Goal: Information Seeking & Learning: Learn about a topic

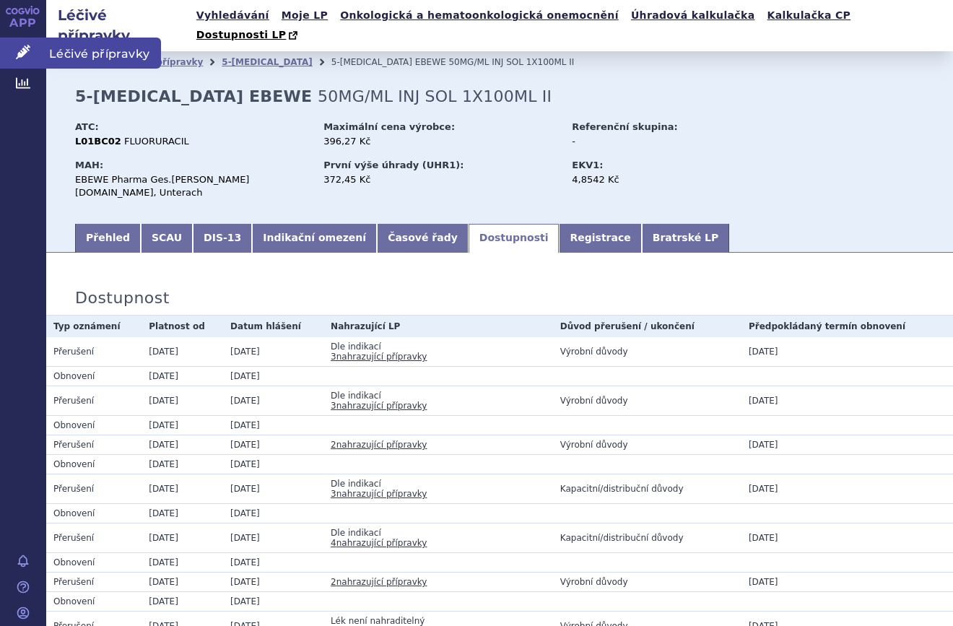
click at [15, 61] on link "Léčivé přípravky" at bounding box center [23, 53] width 46 height 30
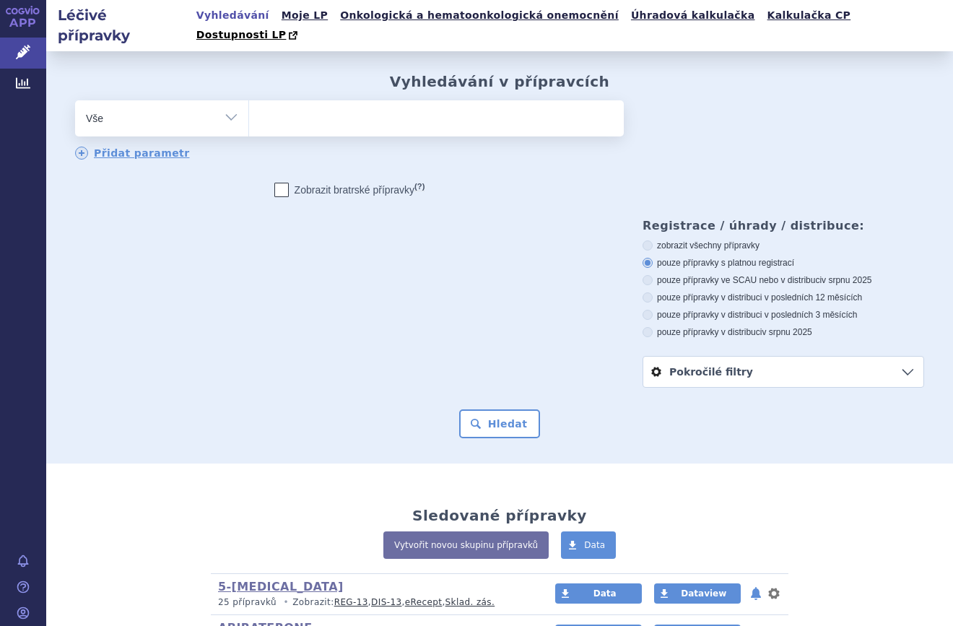
select select "filter-atc-group"
click at [75, 100] on select "Vše Přípravek/SUKL kód MAH VPOIS ATC/Aktivní látka Léková forma Síla" at bounding box center [161, 116] width 173 height 32
click at [331, 100] on ul at bounding box center [436, 115] width 375 height 30
click at [249, 100] on select at bounding box center [248, 118] width 1 height 36
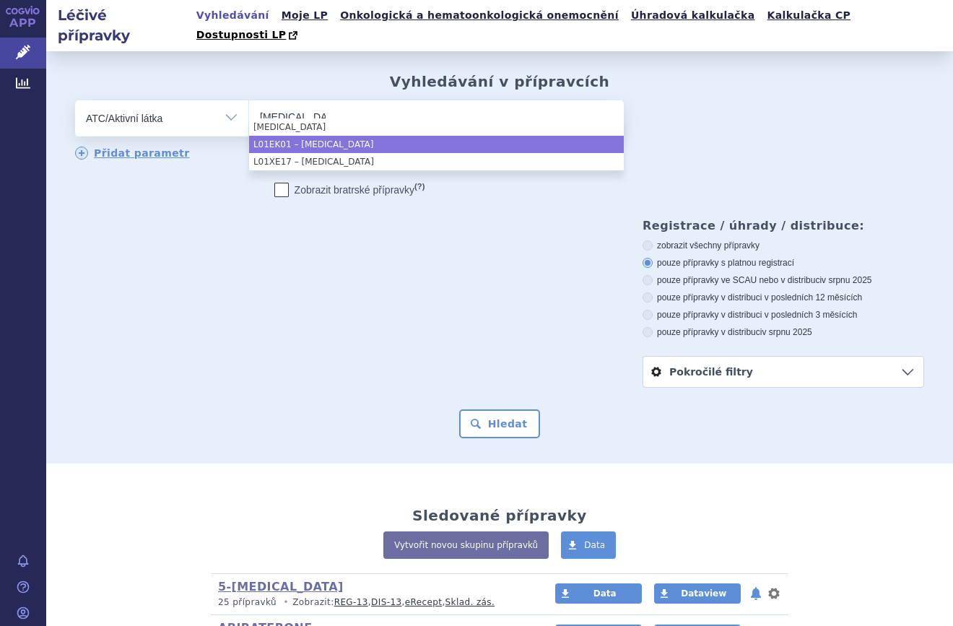
type input "axitinib"
select select "L01EK01"
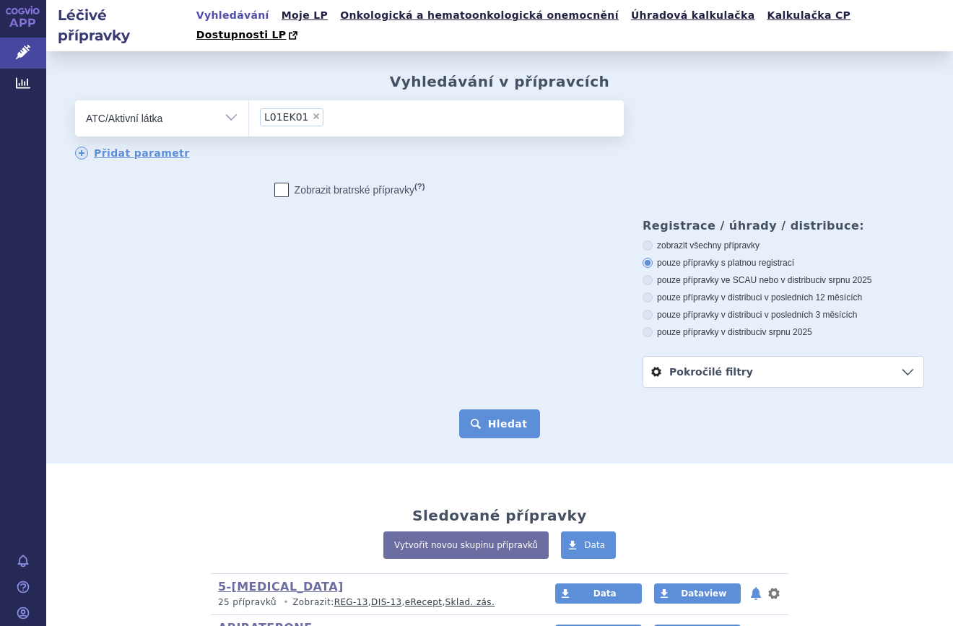
click at [523, 409] on button "Hledat" at bounding box center [500, 423] width 82 height 29
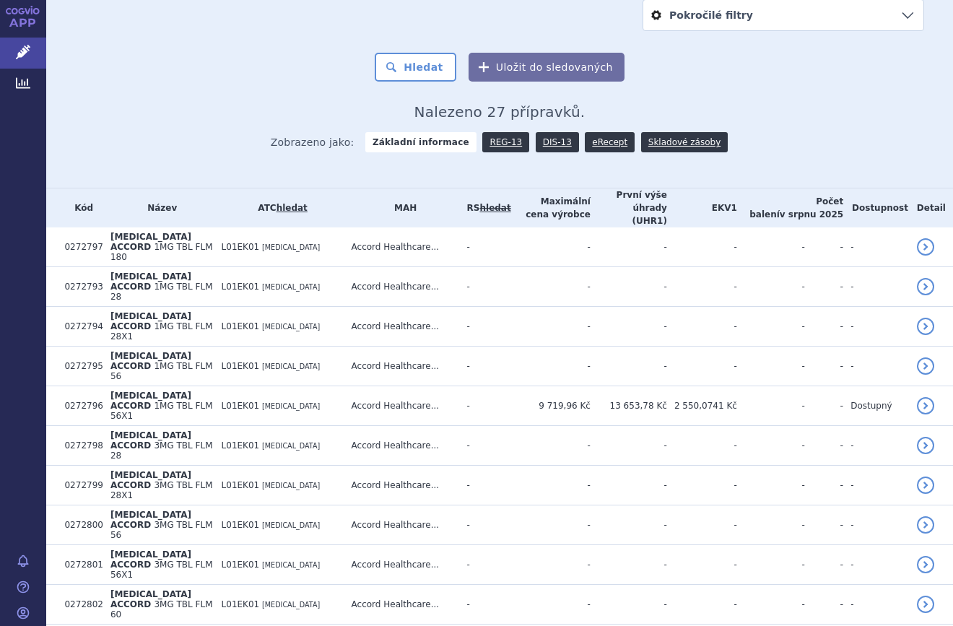
scroll to position [356, 0]
click at [555, 133] on link "DIS-13" at bounding box center [557, 143] width 43 height 20
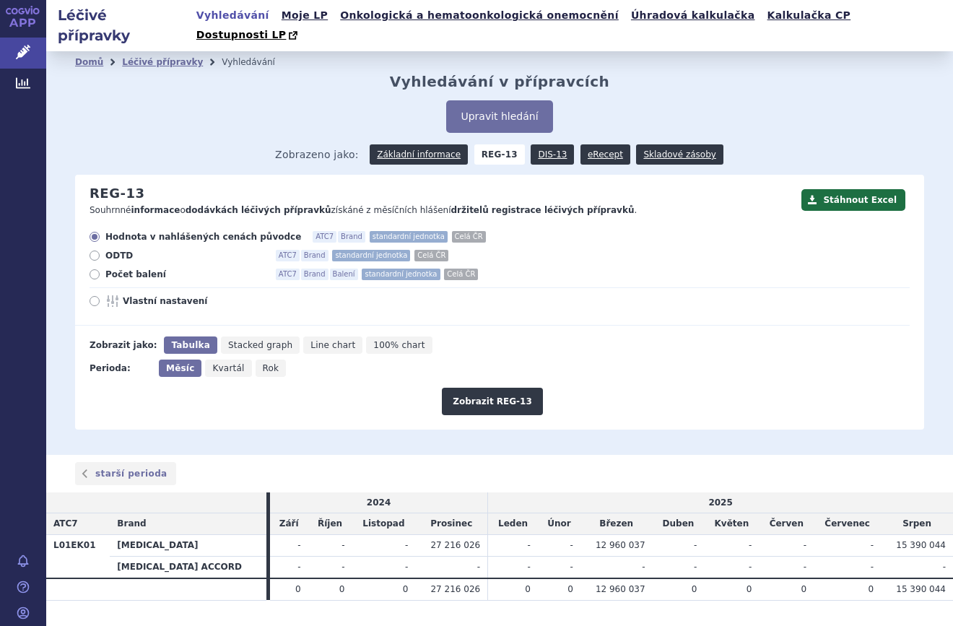
click at [80, 377] on div "Zobrazit REG-13" at bounding box center [492, 396] width 835 height 38
click at [130, 269] on span "Počet balení" at bounding box center [184, 275] width 159 height 12
click at [100, 272] on input "Počet balení ATC7 Brand Balení standardní jednotka Celá ČR" at bounding box center [95, 276] width 9 height 9
radio input "true"
click at [495, 393] on button "Zobrazit REG-13" at bounding box center [492, 401] width 101 height 27
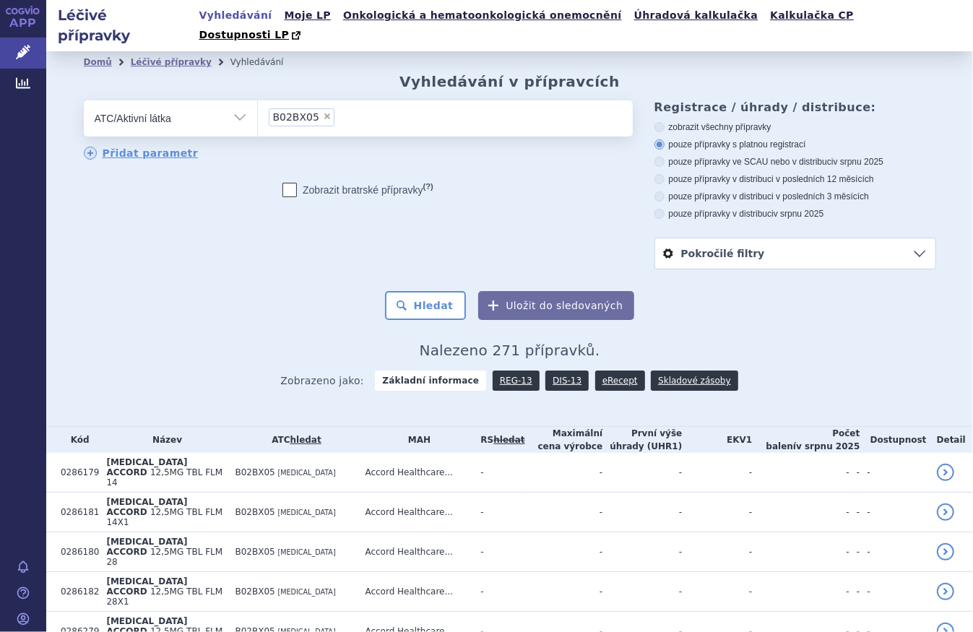
click at [313, 108] on li "× B02BX05" at bounding box center [302, 117] width 66 height 18
click at [258, 103] on select "B02BX05" at bounding box center [257, 118] width 1 height 36
click at [323, 112] on span "×" at bounding box center [327, 116] width 9 height 9
click at [258, 100] on select "B02BX05" at bounding box center [257, 118] width 1 height 36
select select
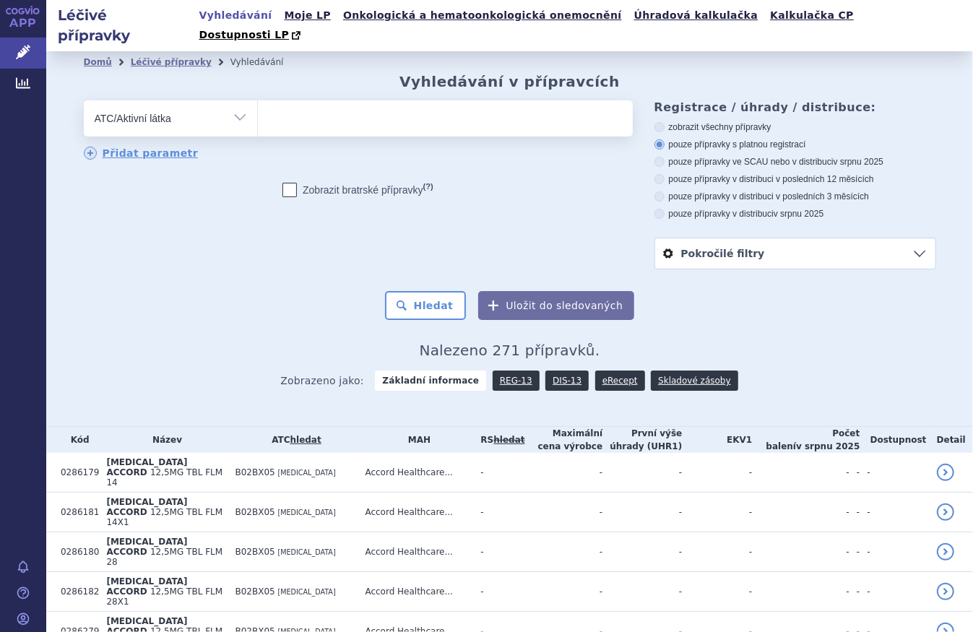
click at [315, 100] on ul at bounding box center [445, 115] width 375 height 30
click at [258, 100] on select at bounding box center [257, 118] width 1 height 36
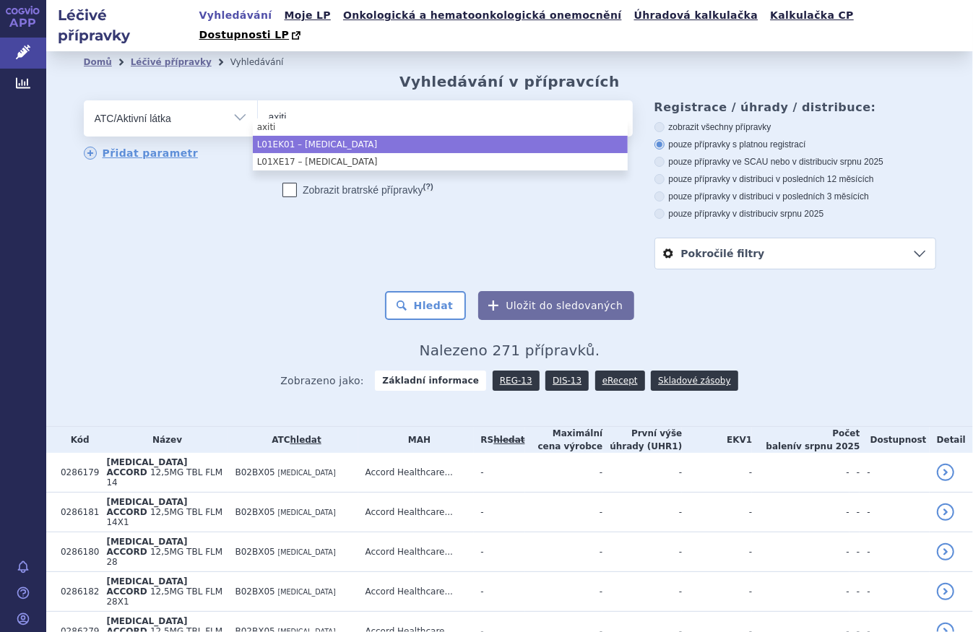
type input "axiti"
select select "L01EK01"
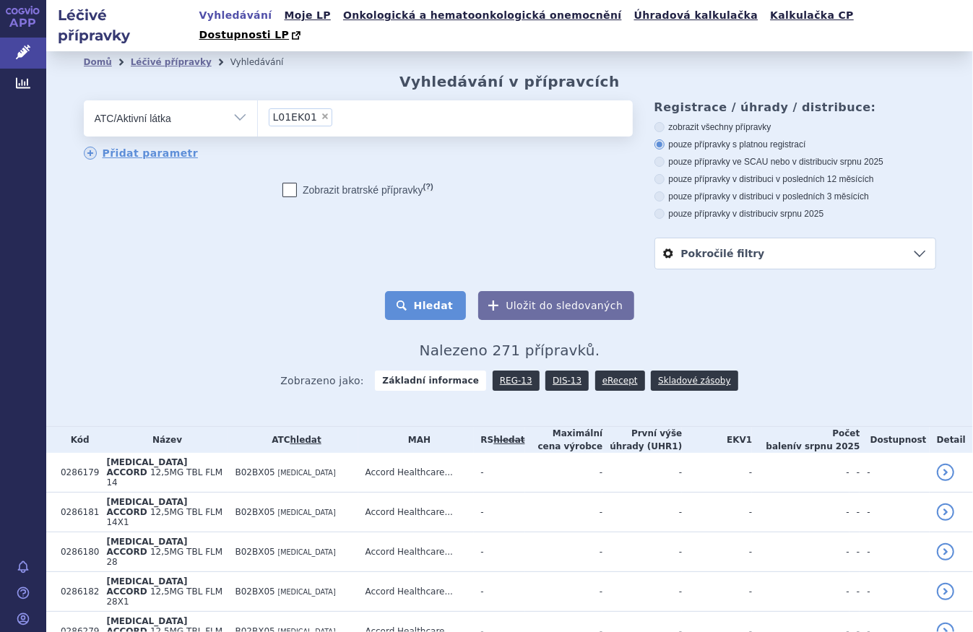
click at [409, 291] on button "Hledat" at bounding box center [426, 305] width 82 height 29
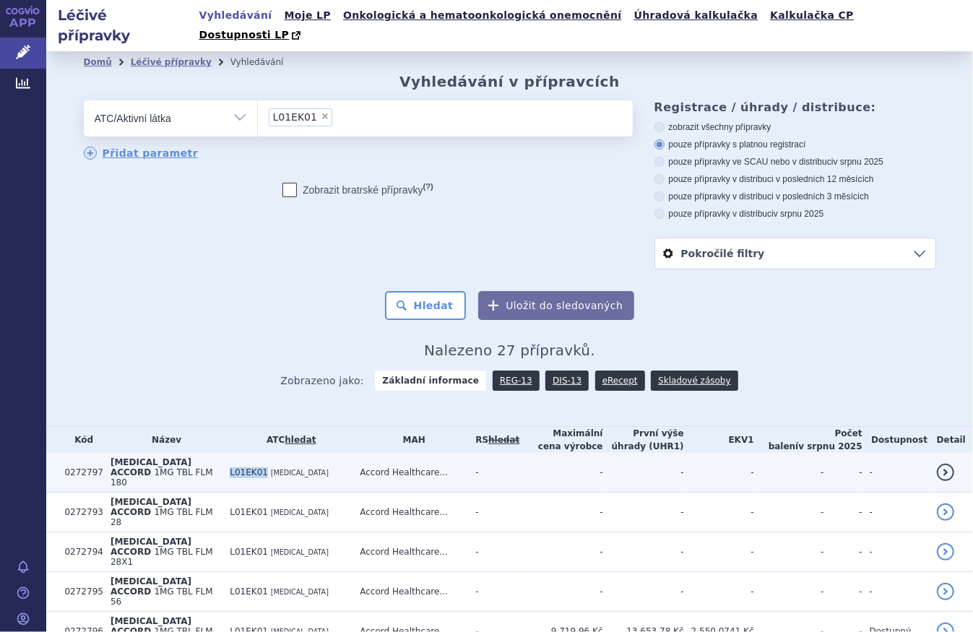
drag, startPoint x: 231, startPoint y: 446, endPoint x: 260, endPoint y: 449, distance: 29.1
click at [260, 467] on span "L01EK01" at bounding box center [249, 472] width 38 height 10
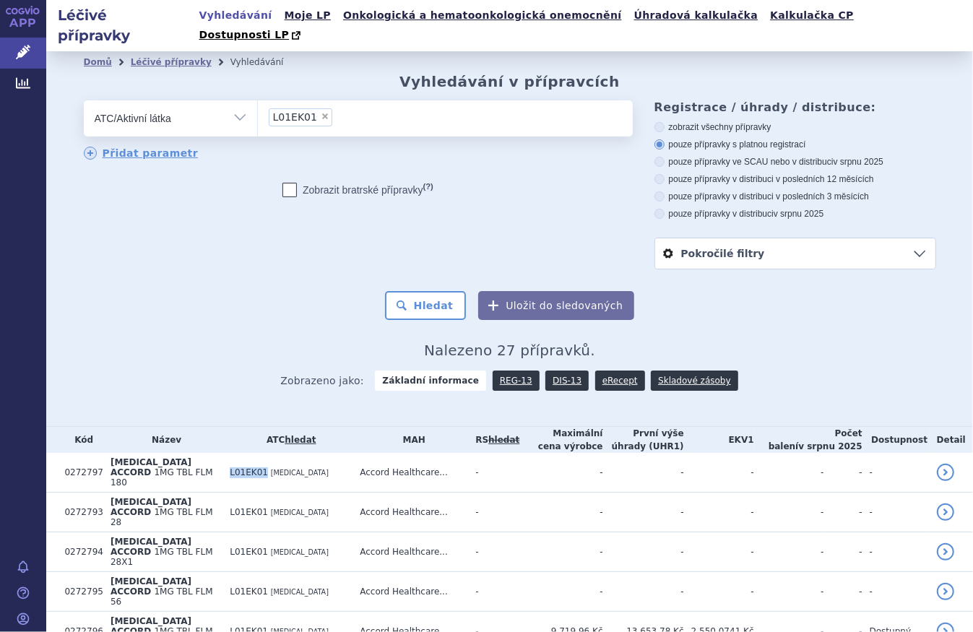
copy span "L01EK01"
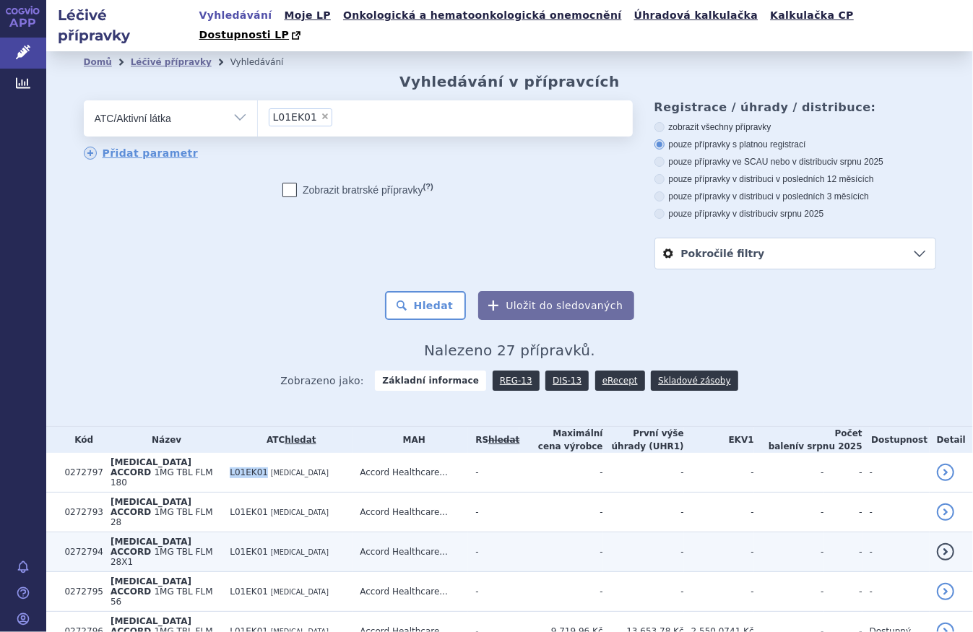
copy span "L01EK01"
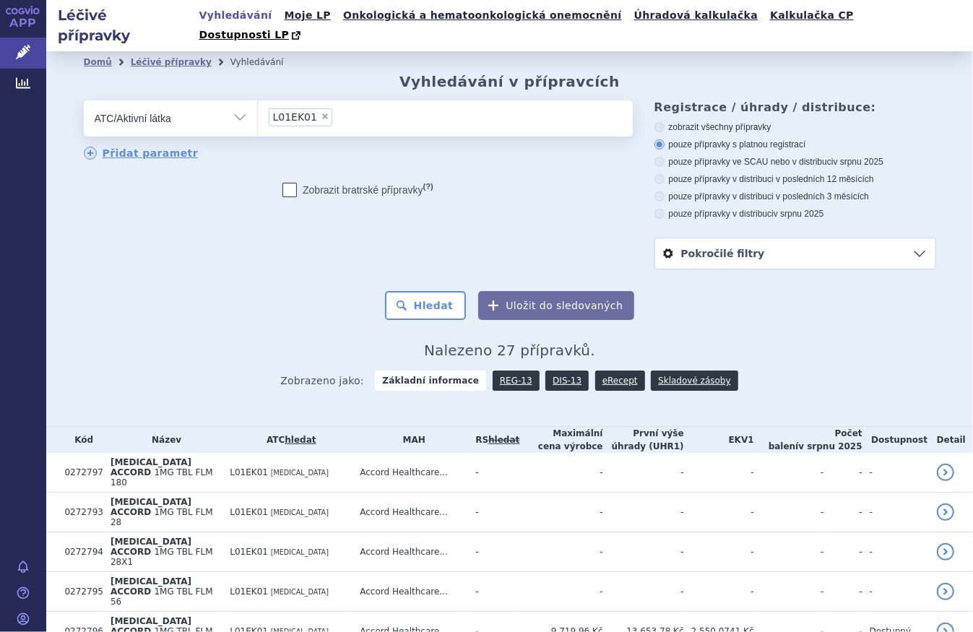
click at [321, 112] on span "×" at bounding box center [325, 116] width 9 height 9
click at [258, 100] on select "L01EK01" at bounding box center [257, 118] width 1 height 36
select select
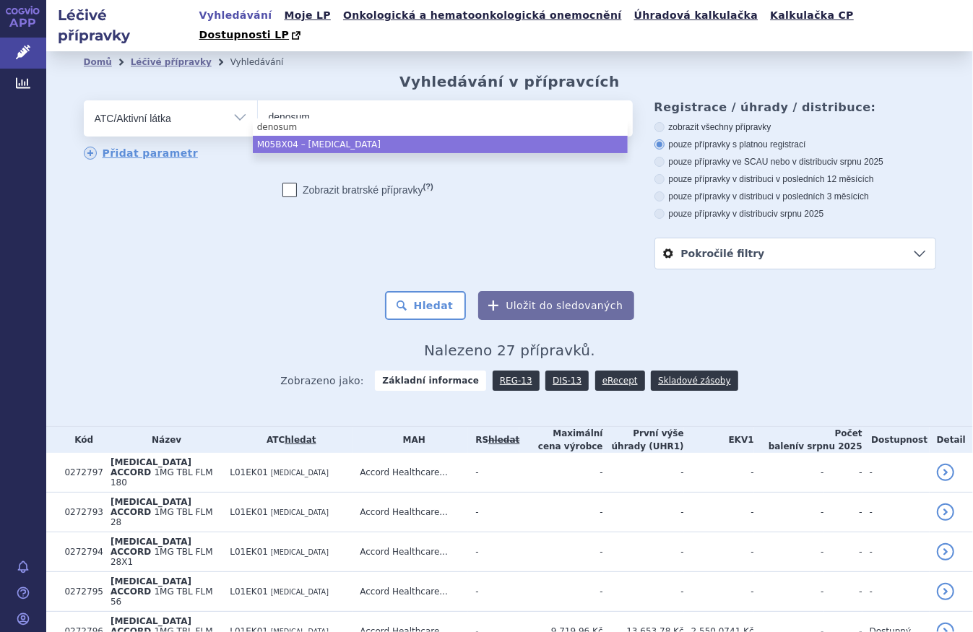
type input "denosum"
select select "M05BX04"
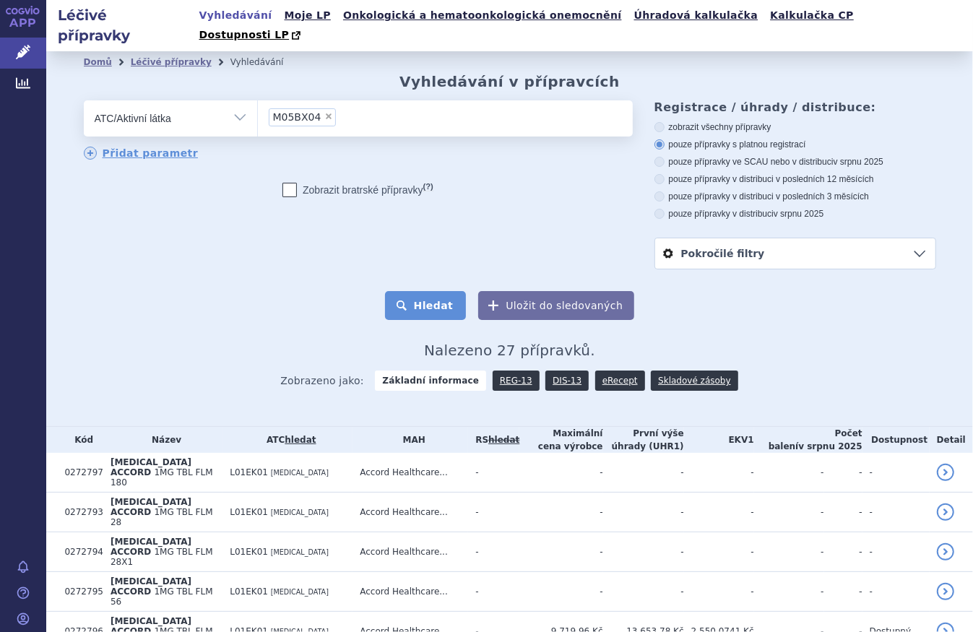
click at [447, 291] on button "Hledat" at bounding box center [426, 305] width 82 height 29
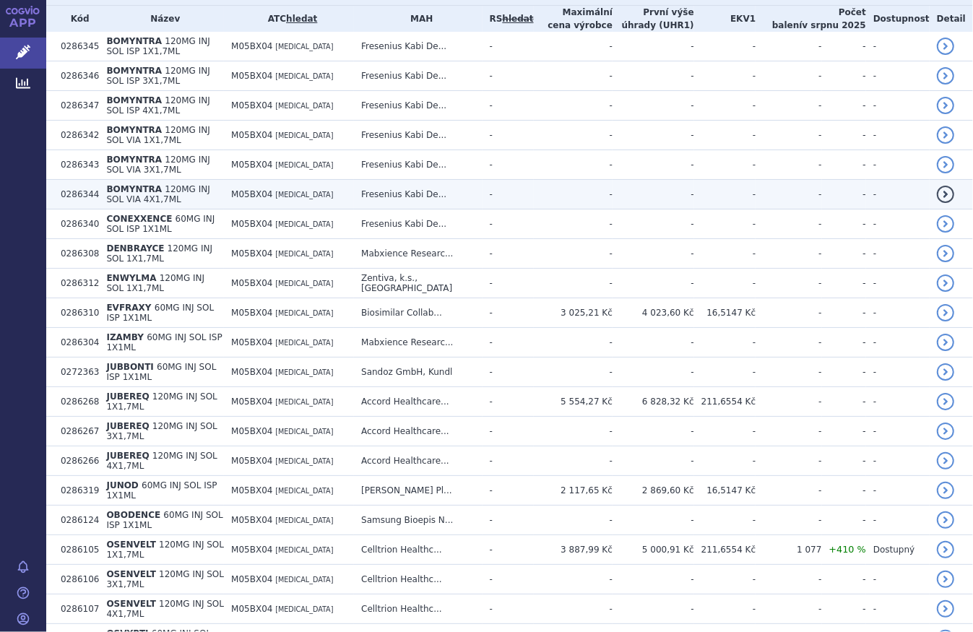
scroll to position [525, 0]
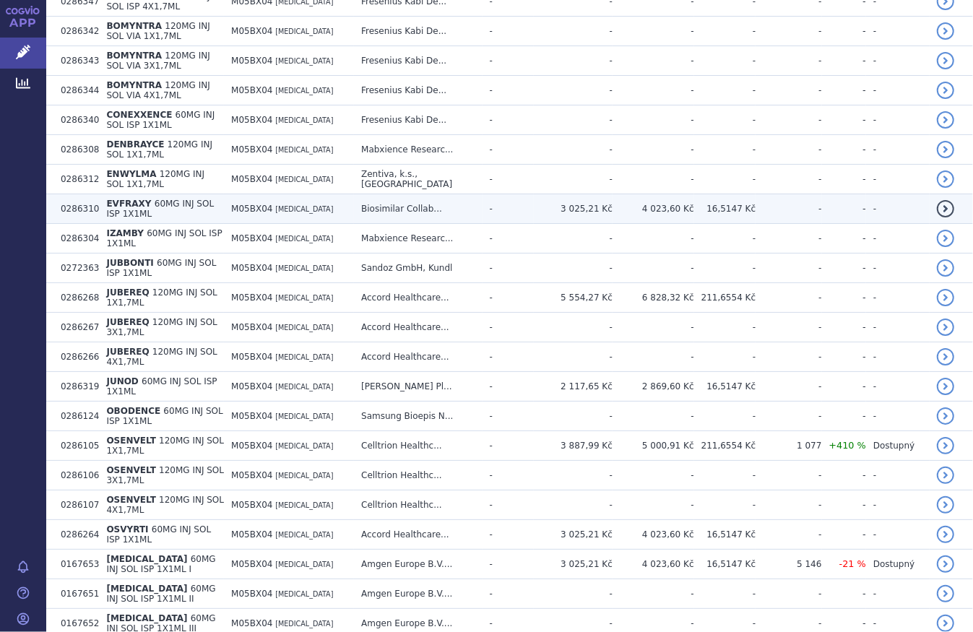
click at [180, 194] on td "EVFRAXY 60MG INJ SOL ISP 1X1ML" at bounding box center [161, 209] width 125 height 30
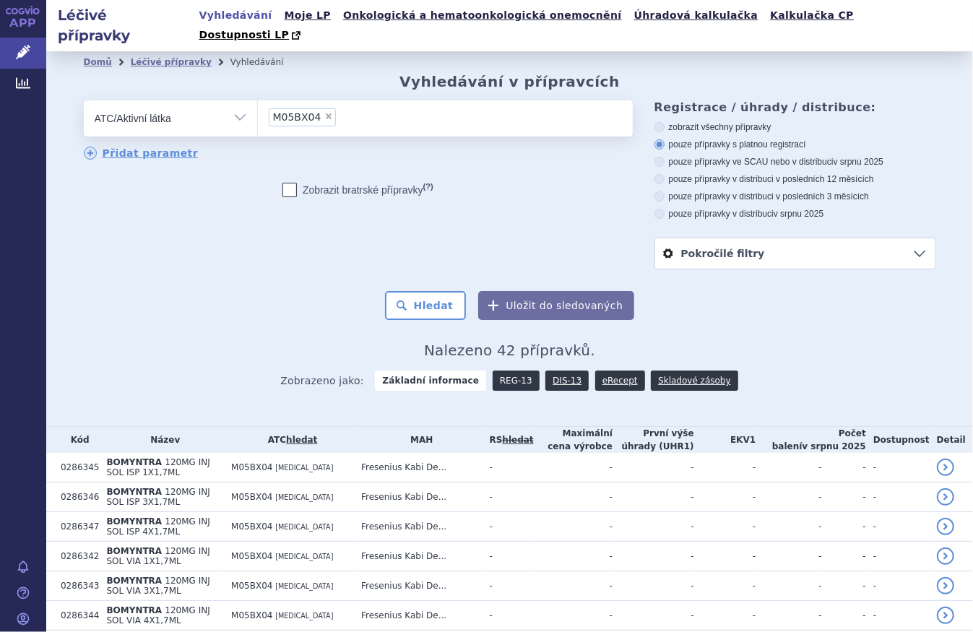
click at [516, 370] on link "REG-13" at bounding box center [515, 380] width 47 height 20
